Goal: Task Accomplishment & Management: Use online tool/utility

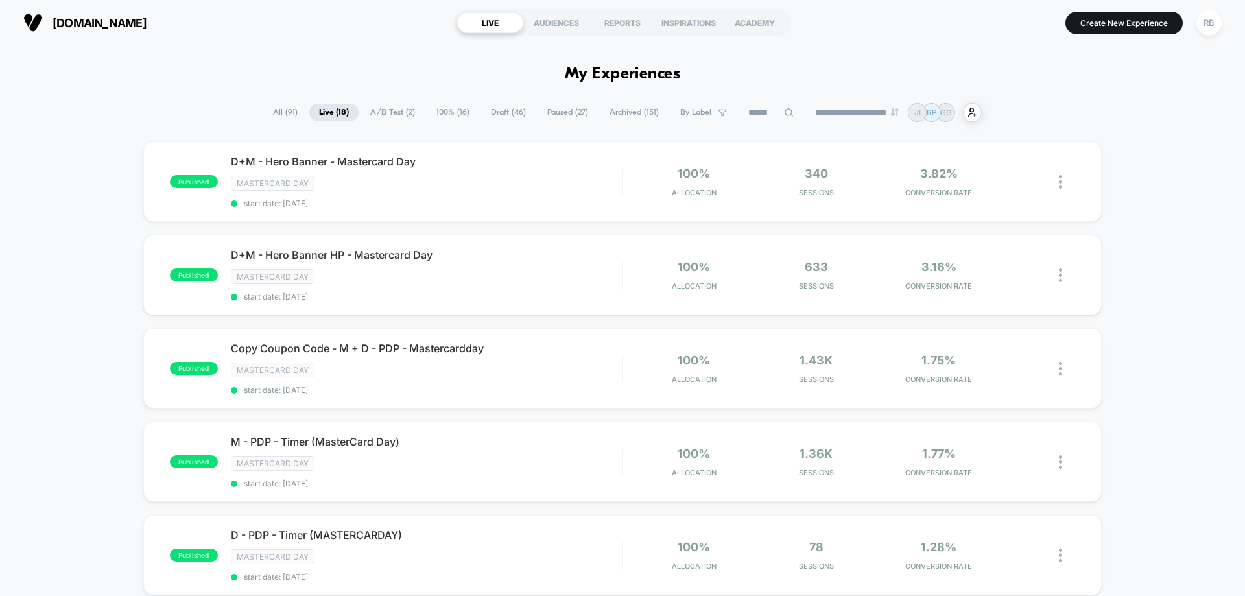
click at [273, 107] on span "All ( 91 )" at bounding box center [285, 113] width 44 height 18
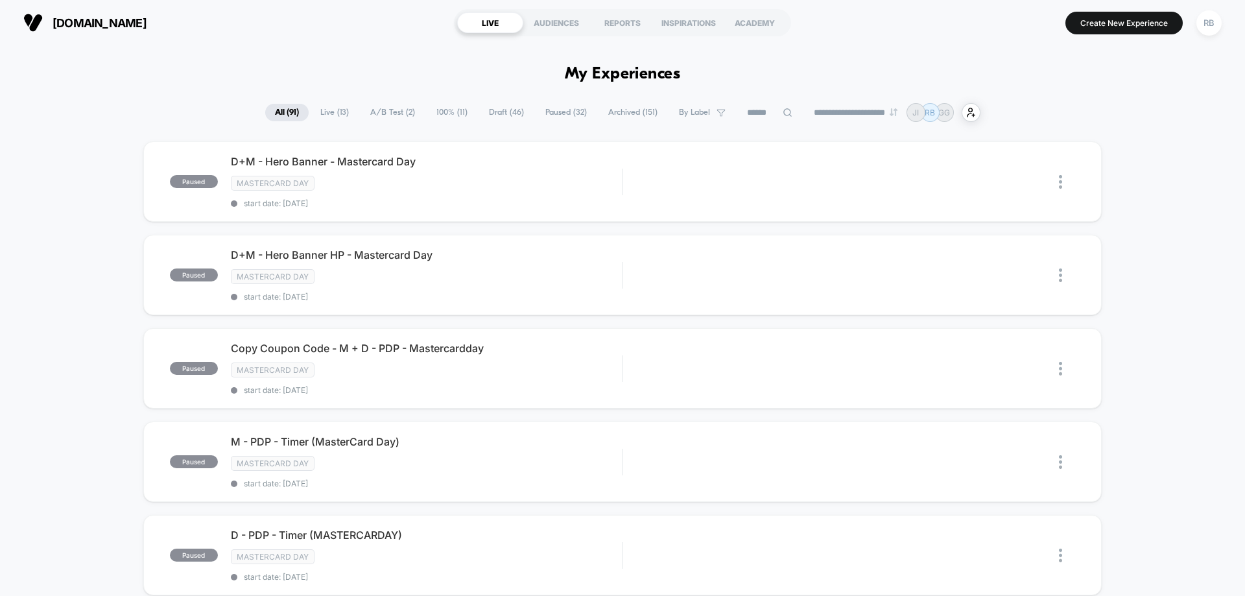
click at [328, 111] on span "Live ( 13 )" at bounding box center [335, 113] width 48 height 18
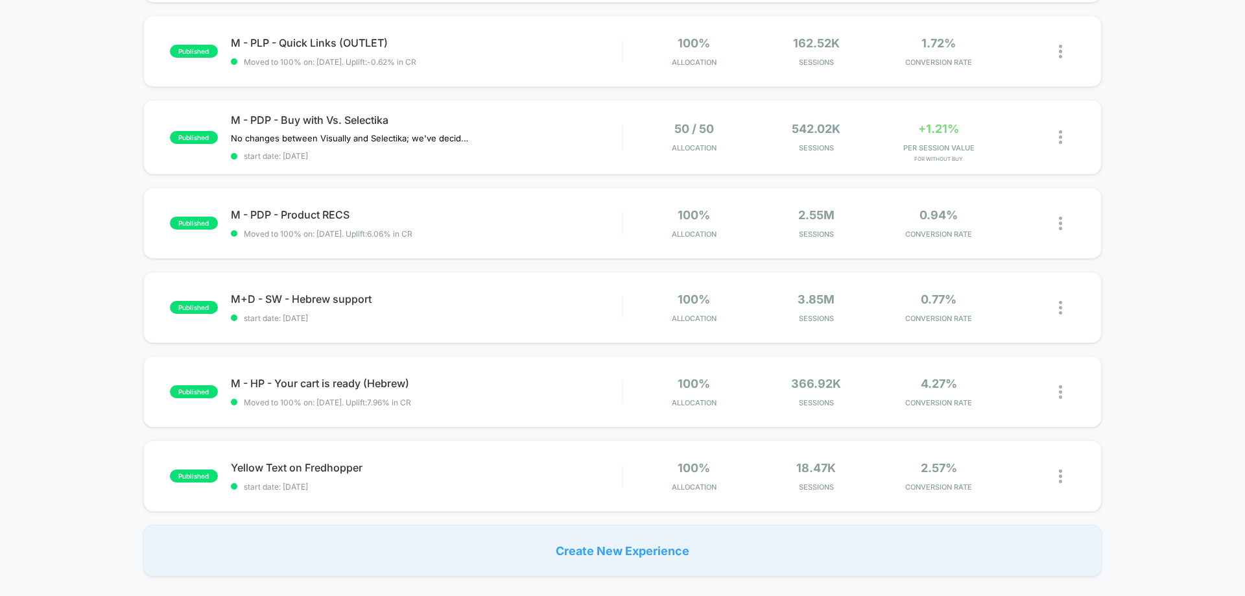
scroll to position [778, 0]
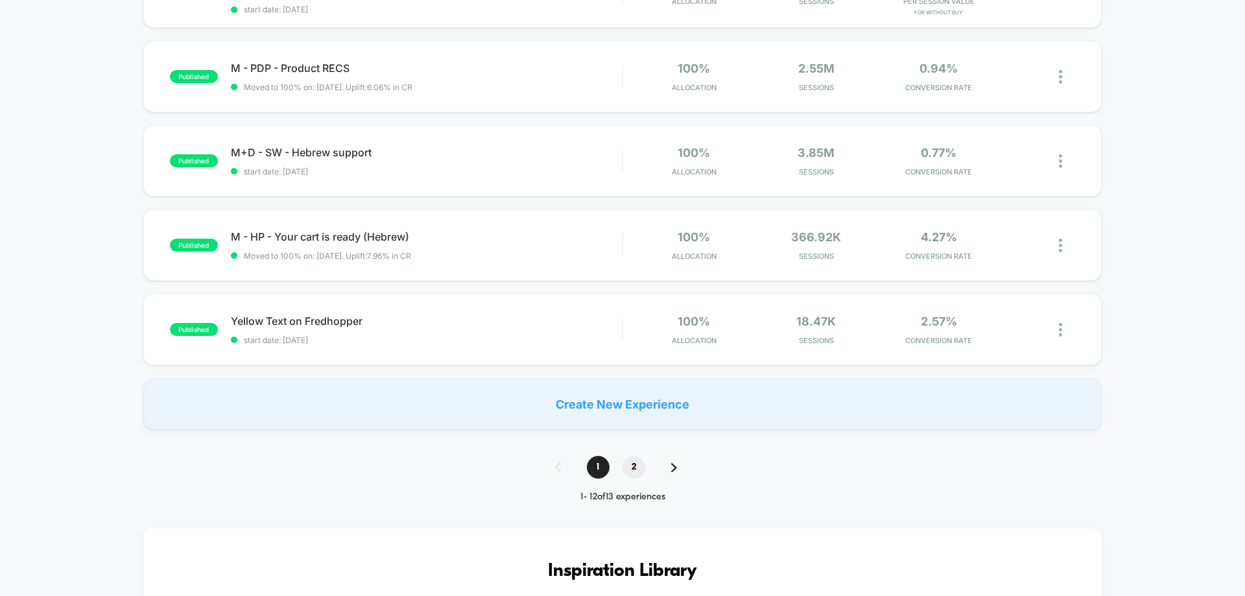
click at [630, 462] on span "2" at bounding box center [633, 467] width 23 height 23
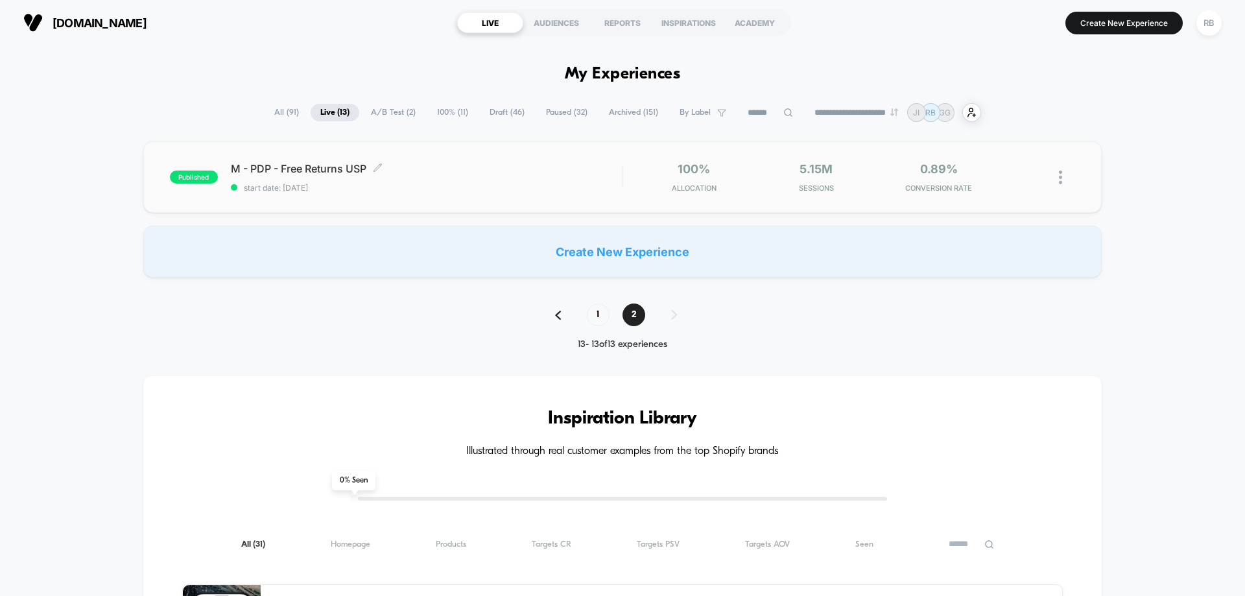
click at [417, 183] on span "start date: [DATE]" at bounding box center [426, 188] width 391 height 10
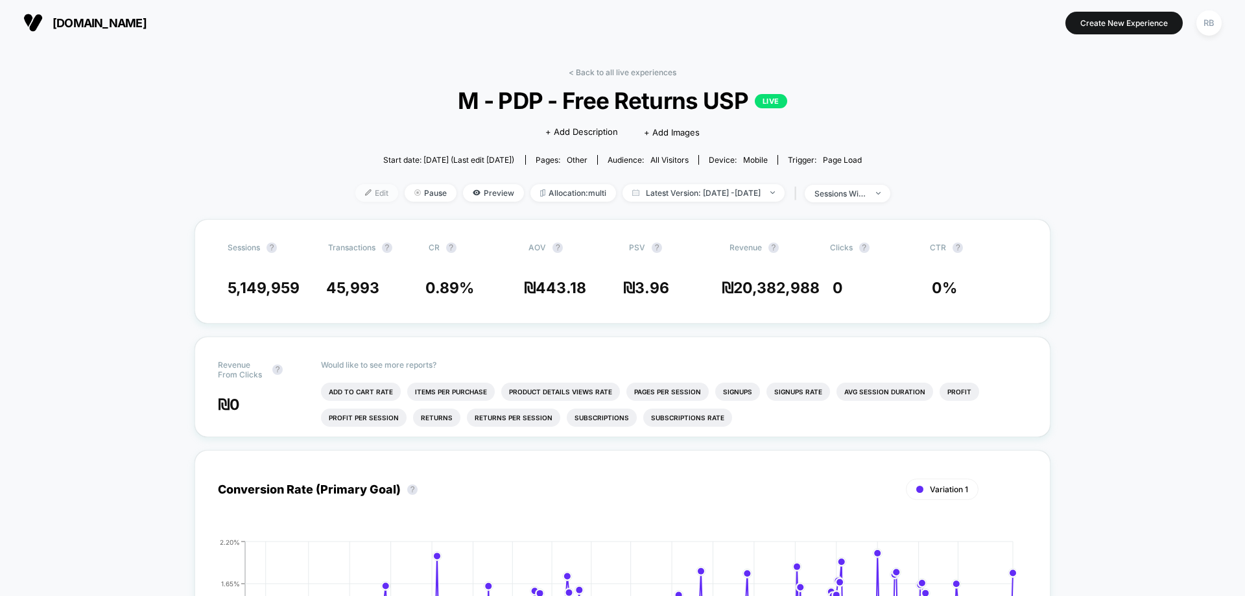
click at [355, 193] on span "Edit" at bounding box center [376, 193] width 43 height 18
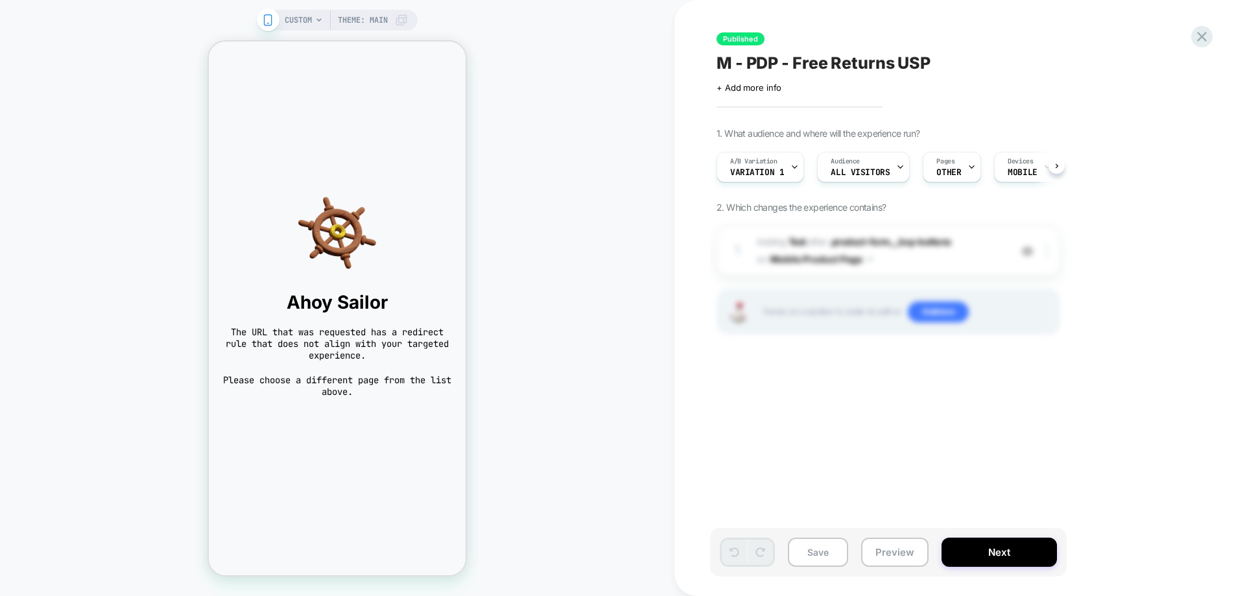
scroll to position [0, 1]
click at [952, 170] on span "OTHER" at bounding box center [948, 172] width 25 height 9
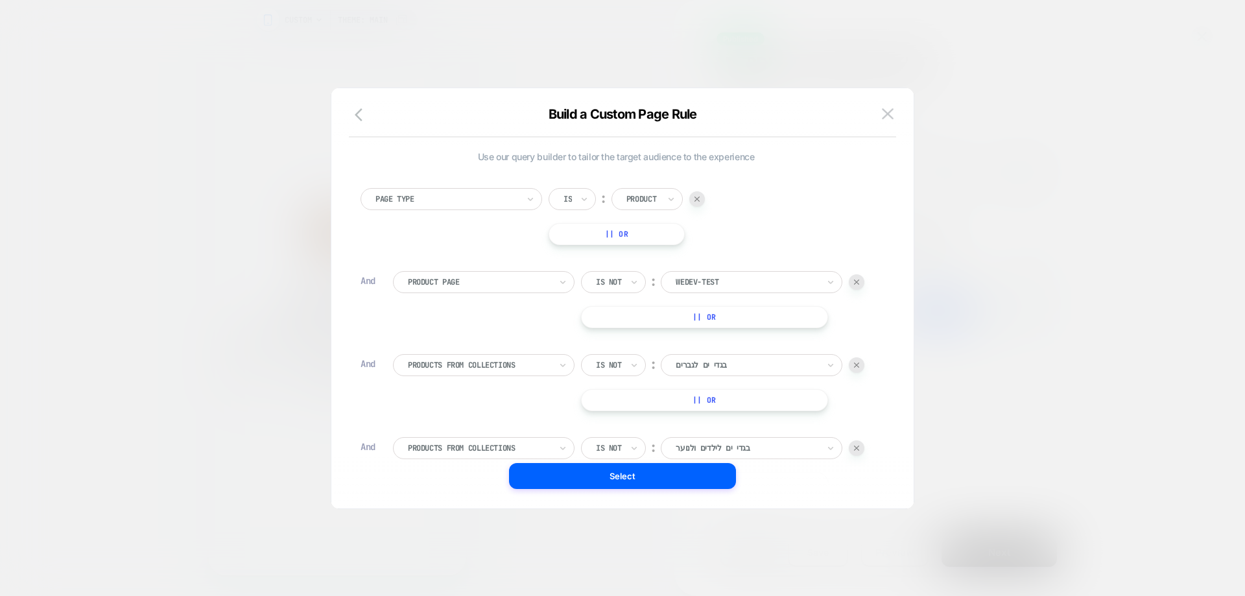
scroll to position [0, 0]
click at [855, 285] on img at bounding box center [856, 283] width 5 height 5
click at [694, 482] on button "Select" at bounding box center [622, 476] width 227 height 26
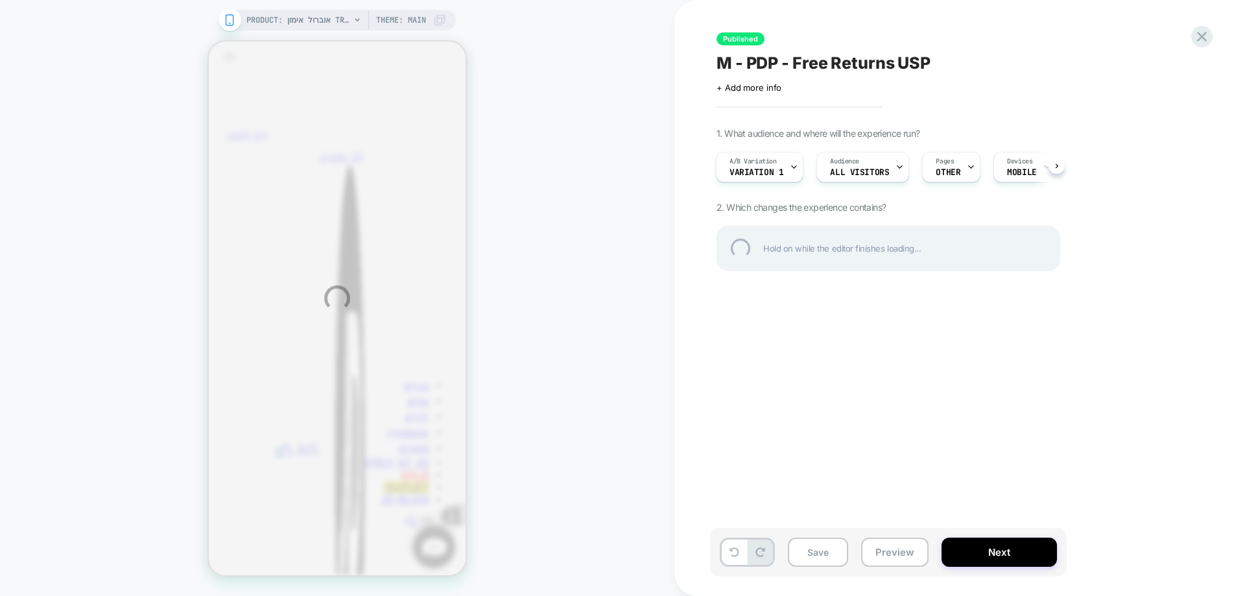
click at [827, 552] on div "PRODUCT: אוברול אימון Training Swoosh | נשים [nihv6963010] PRODUCT: אוברול אימו…" at bounding box center [622, 298] width 1245 height 596
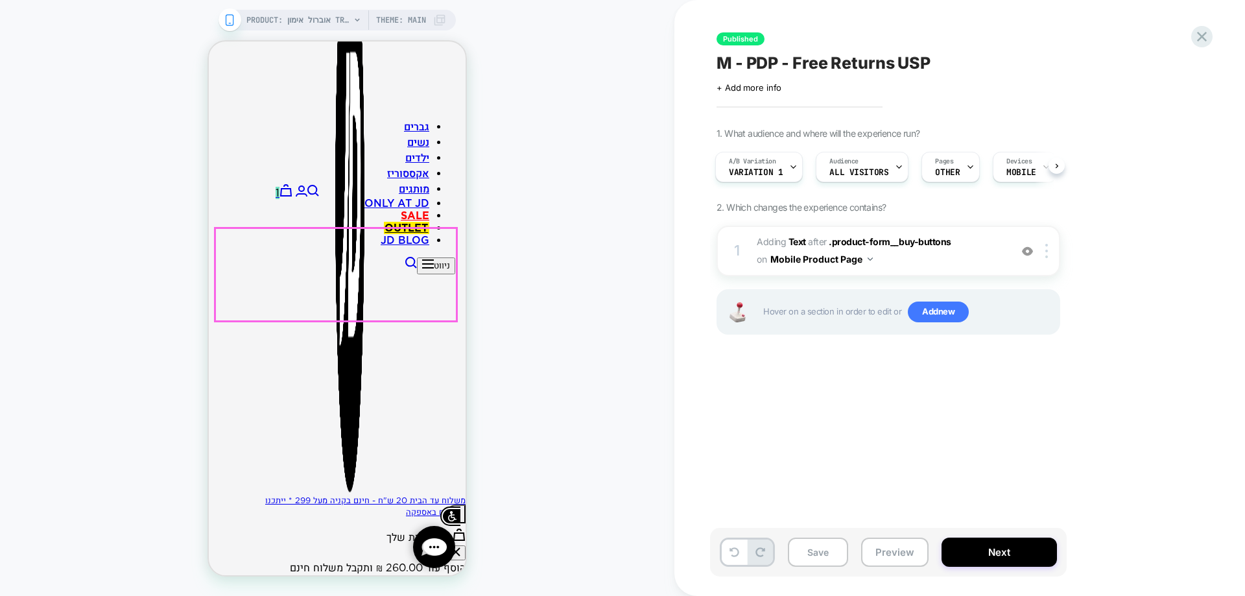
scroll to position [584, 0]
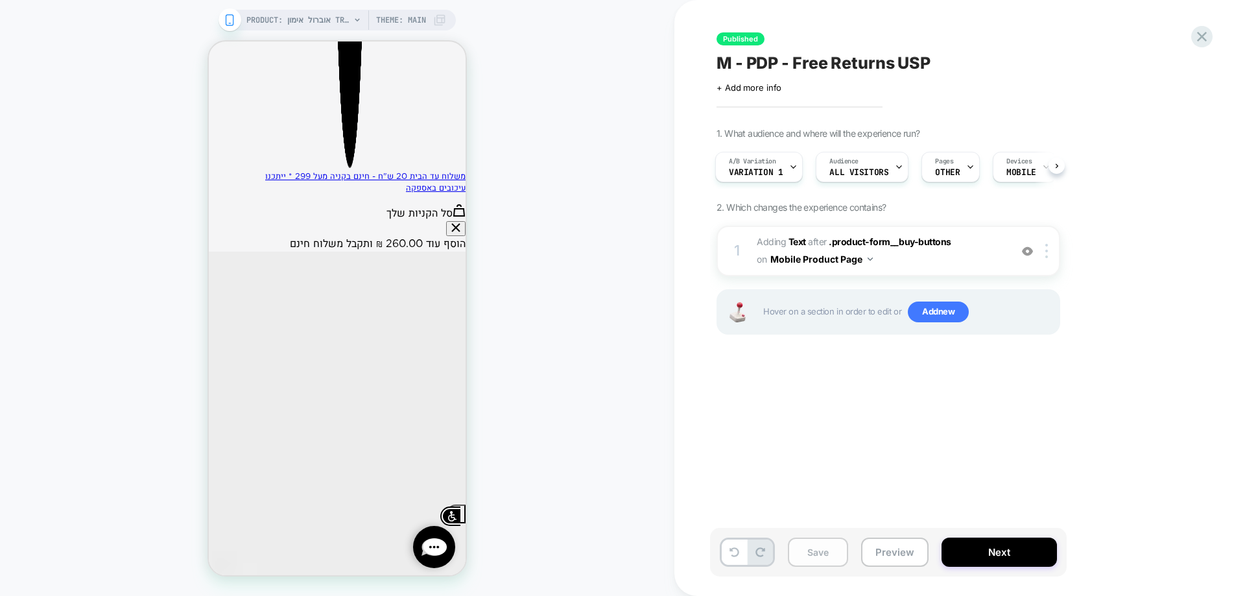
click at [837, 553] on button "Save" at bounding box center [818, 552] width 60 height 29
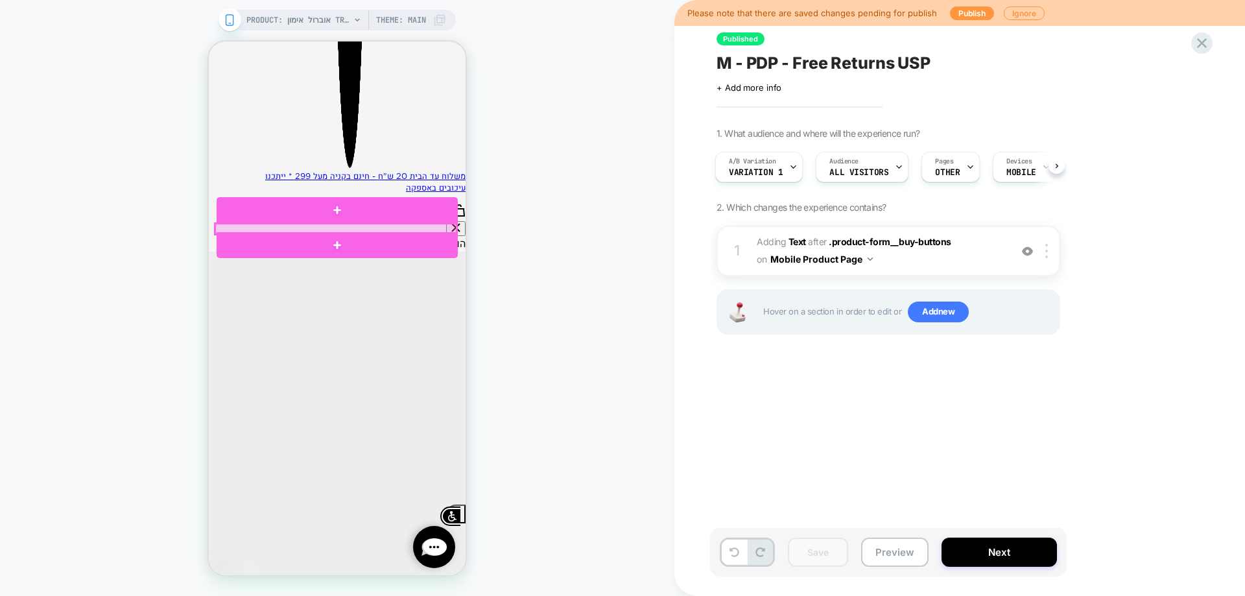
copy body "loremi dolo si amet co adip elitsed doei tempor inci utlabor etdol magna al eni…"
drag, startPoint x: 246, startPoint y: 227, endPoint x: 442, endPoint y: 229, distance: 195.2
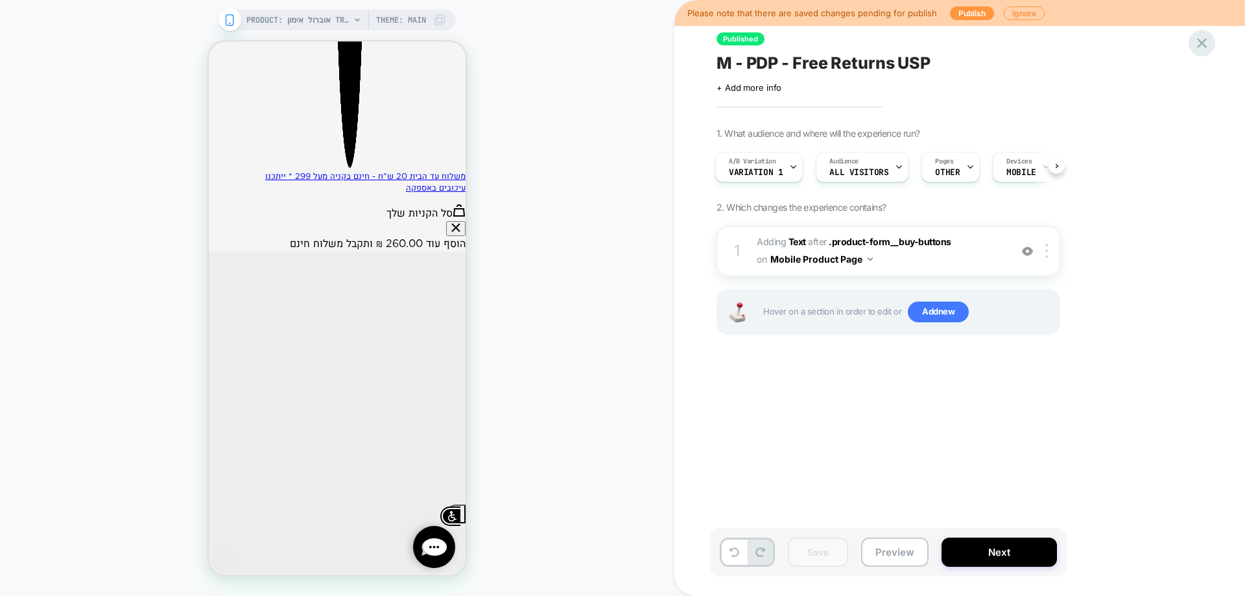
click at [1211, 44] on div at bounding box center [1201, 43] width 27 height 27
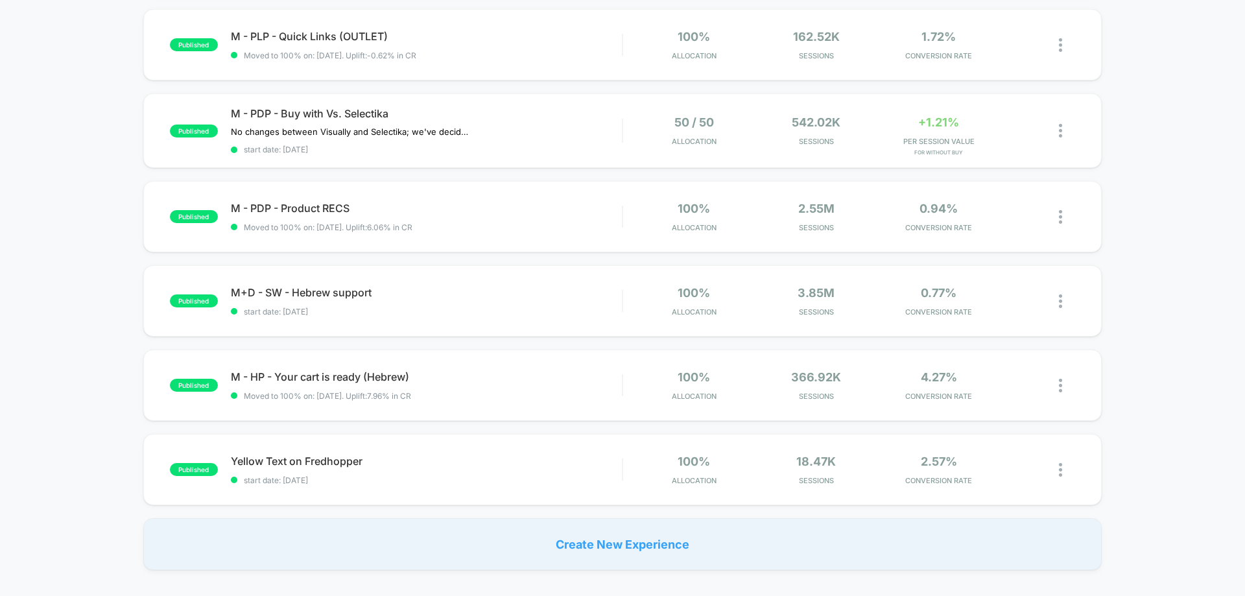
scroll to position [908, 0]
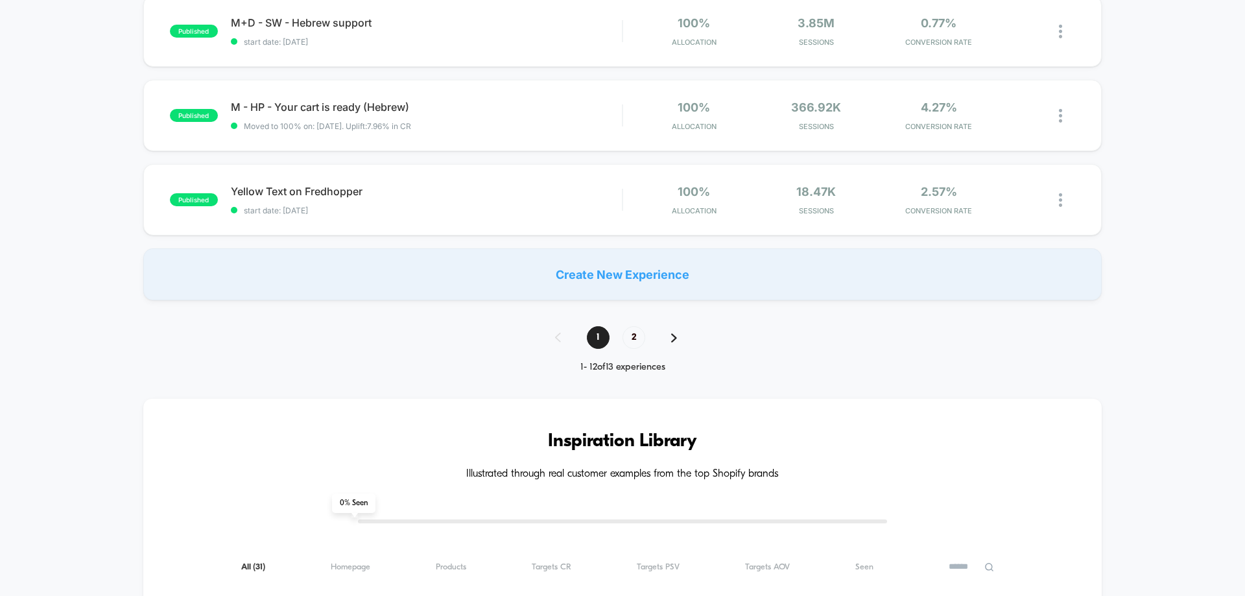
drag, startPoint x: 668, startPoint y: 329, endPoint x: 675, endPoint y: 338, distance: 11.0
click at [668, 331] on div "1 2" at bounding box center [622, 337] width 161 height 23
click at [676, 338] on img at bounding box center [674, 337] width 6 height 9
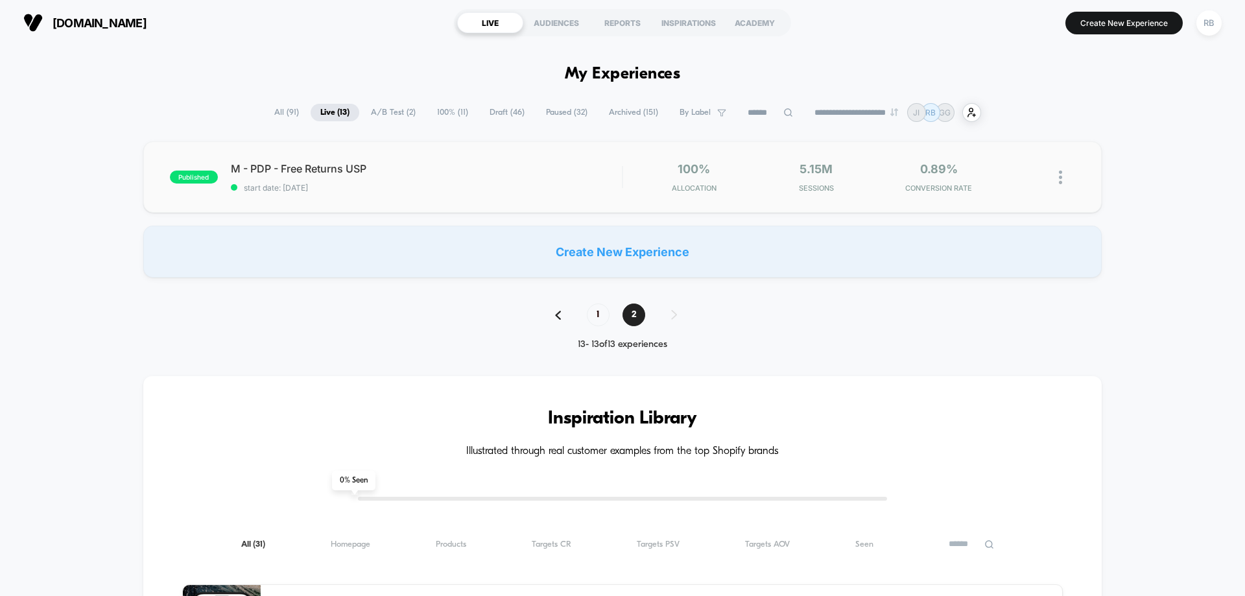
click at [1061, 174] on img at bounding box center [1060, 178] width 3 height 14
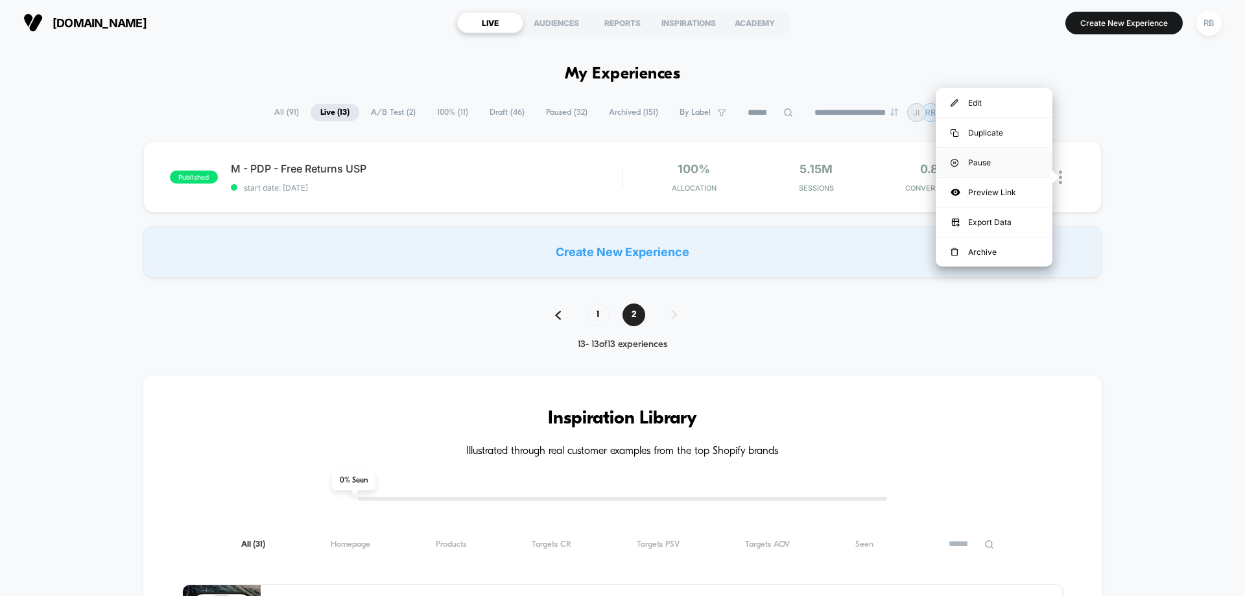
click at [999, 159] on div "Pause" at bounding box center [994, 162] width 117 height 29
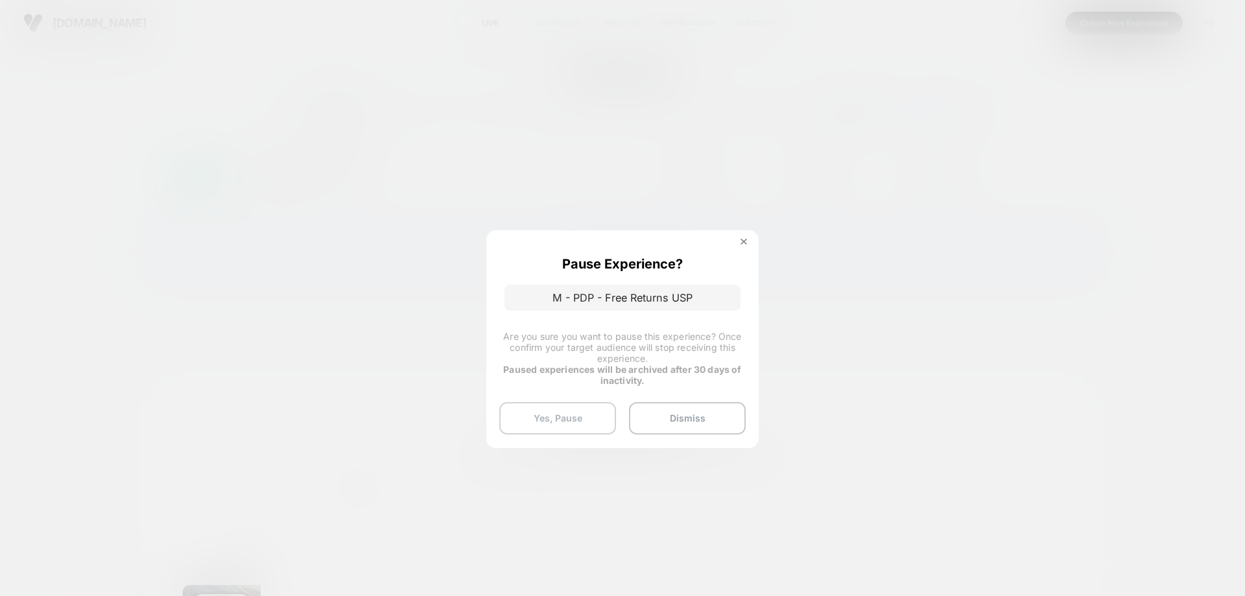
click at [552, 425] on button "Yes, Pause" at bounding box center [557, 418] width 117 height 32
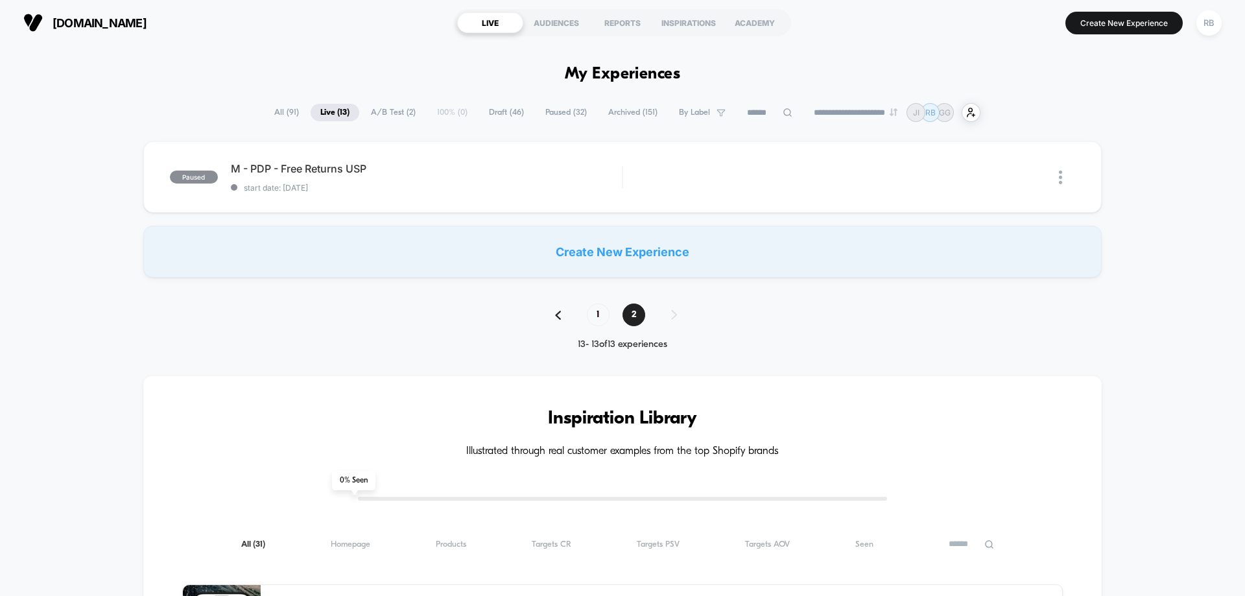
click at [275, 112] on span "All ( 91 )" at bounding box center [287, 113] width 44 height 18
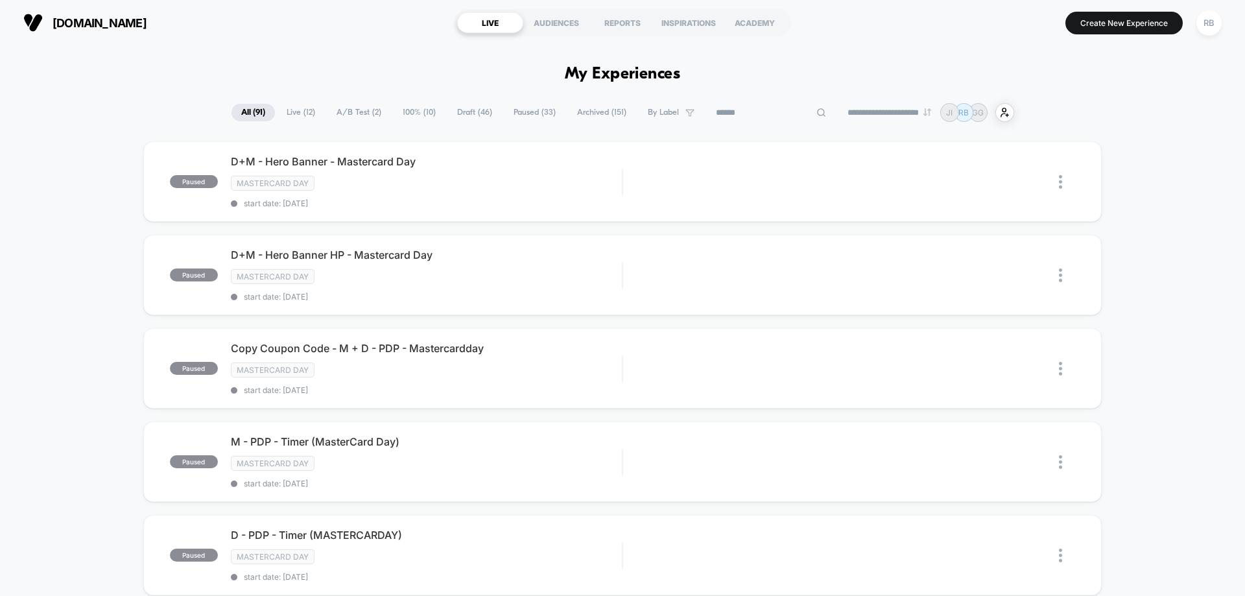
click at [764, 110] on input at bounding box center [771, 113] width 130 height 16
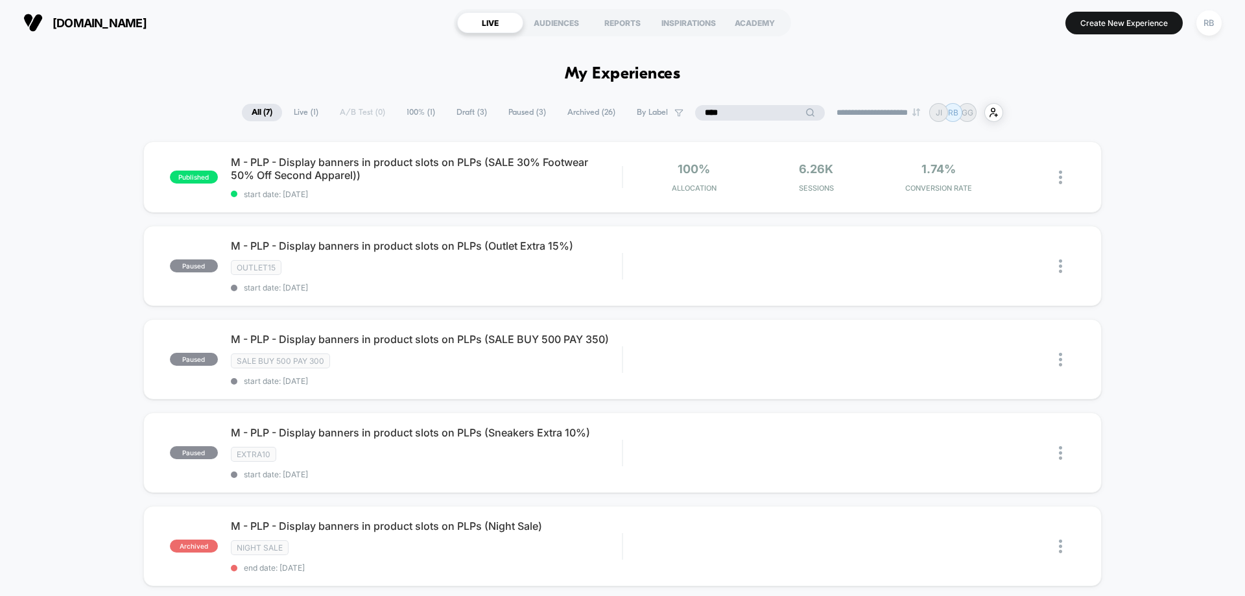
type input "****"
